Goal: Task Accomplishment & Management: Use online tool/utility

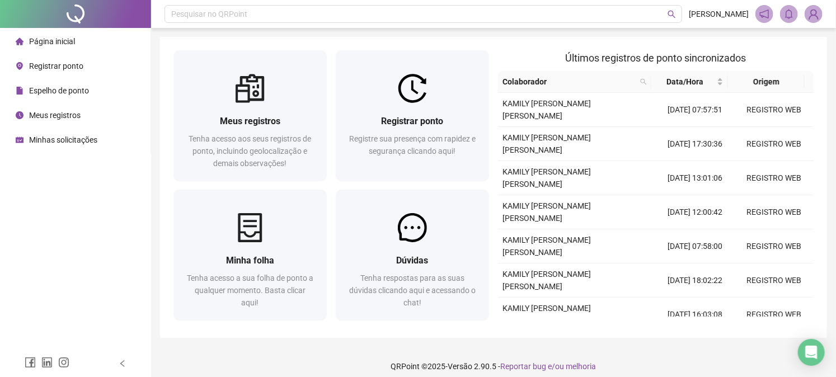
click at [59, 69] on span "Registrar ponto" at bounding box center [56, 66] width 54 height 9
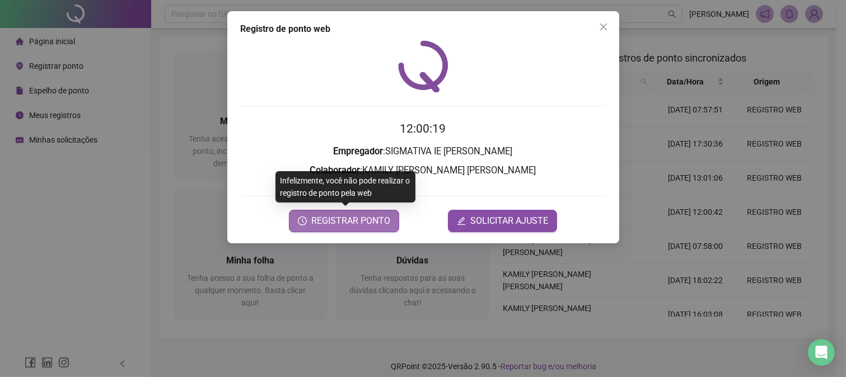
click at [355, 227] on span "REGISTRAR PONTO" at bounding box center [350, 220] width 79 height 13
